Goal: Transaction & Acquisition: Purchase product/service

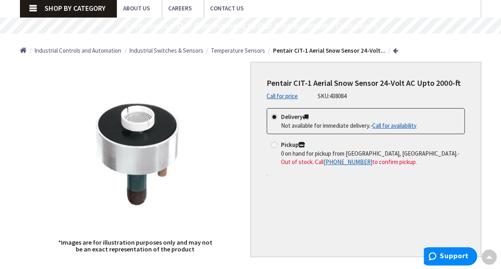
scroll to position [52, 0]
click at [289, 115] on strong "Delivery" at bounding box center [295, 117] width 28 height 8
click at [278, 115] on input "Delivery Not available for immediate delivery. - Call for availability" at bounding box center [275, 116] width 5 height 5
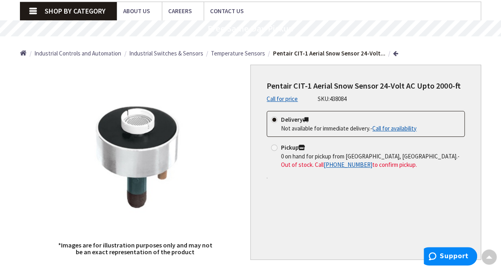
scroll to position [49, 0]
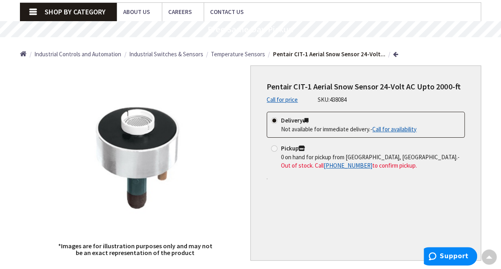
click at [329, 124] on label "Delivery Not available for immediate delivery. - Call for availability" at bounding box center [344, 124] width 146 height 17
click at [278, 123] on input "Delivery Not available for immediate delivery. - Call for availability" at bounding box center [275, 120] width 5 height 5
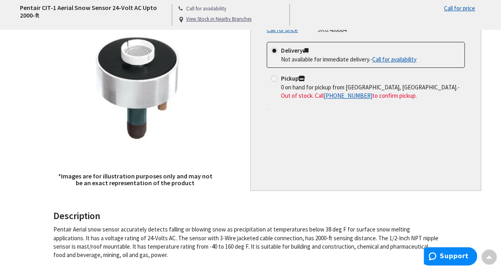
scroll to position [0, 0]
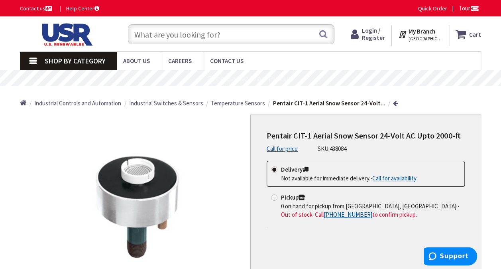
click at [298, 168] on strong "Delivery" at bounding box center [295, 169] width 28 height 8
click at [278, 168] on input "Delivery Not available for immediate delivery. - Call for availability" at bounding box center [275, 169] width 5 height 5
click at [244, 104] on span "Temperature Sensors" at bounding box center [238, 103] width 54 height 8
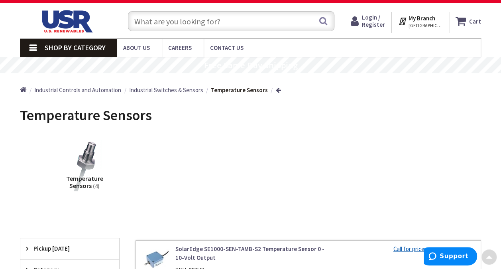
scroll to position [14, 0]
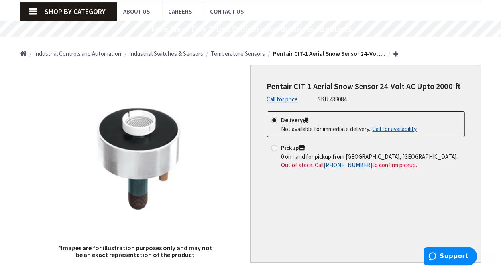
scroll to position [50, 0]
